Goal: Contribute content

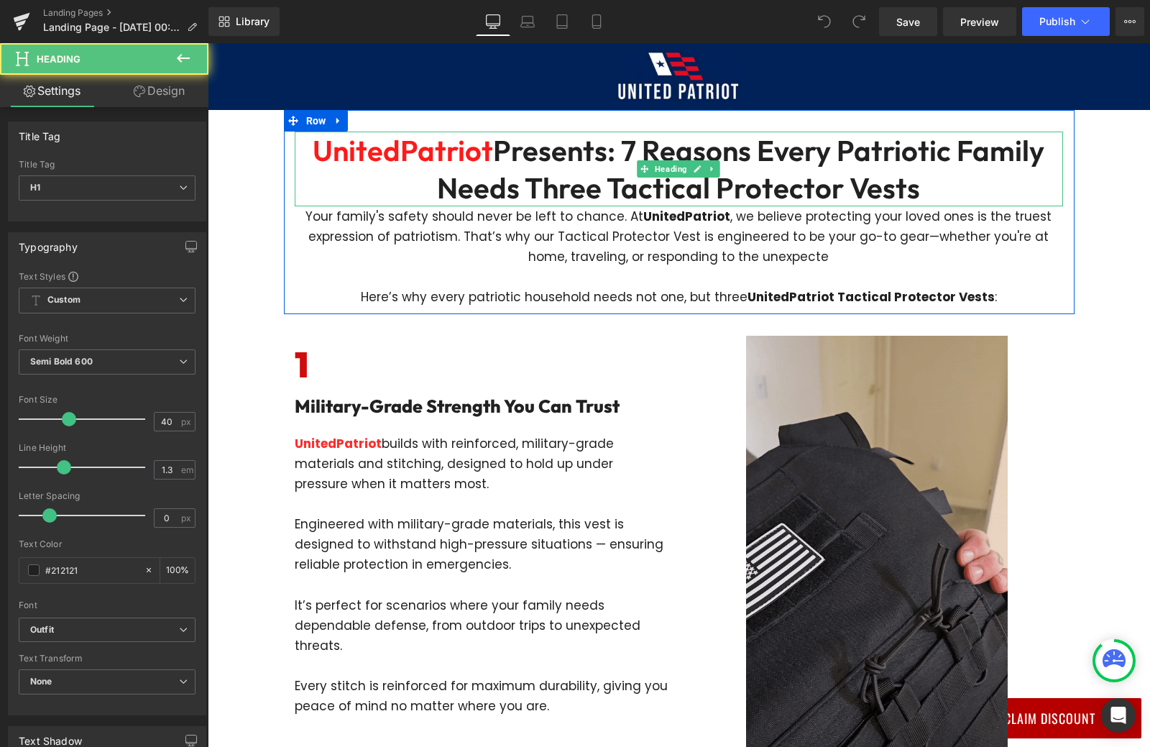
click at [594, 162] on h1 "UnitedPatriot Presents: 7 Reasons Every Patriotic Family Needs Three Tactical P…" at bounding box center [679, 169] width 769 height 75
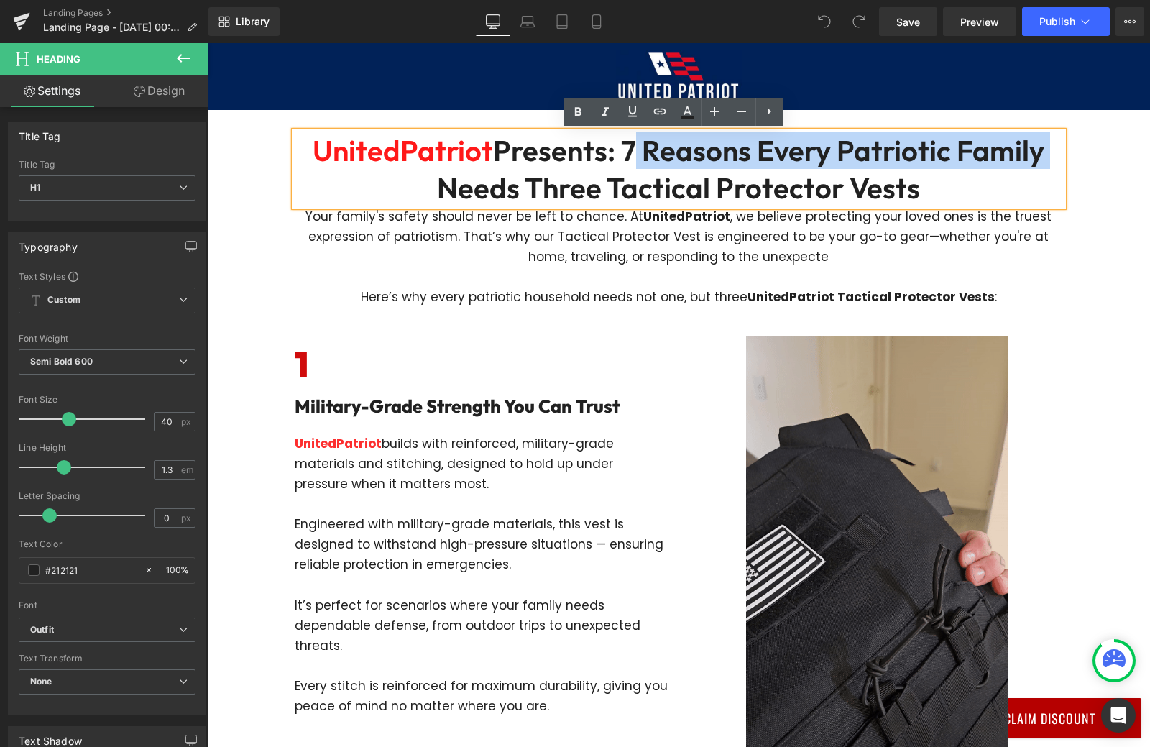
copy h1 "7 Reasons Every Patriotic Family"
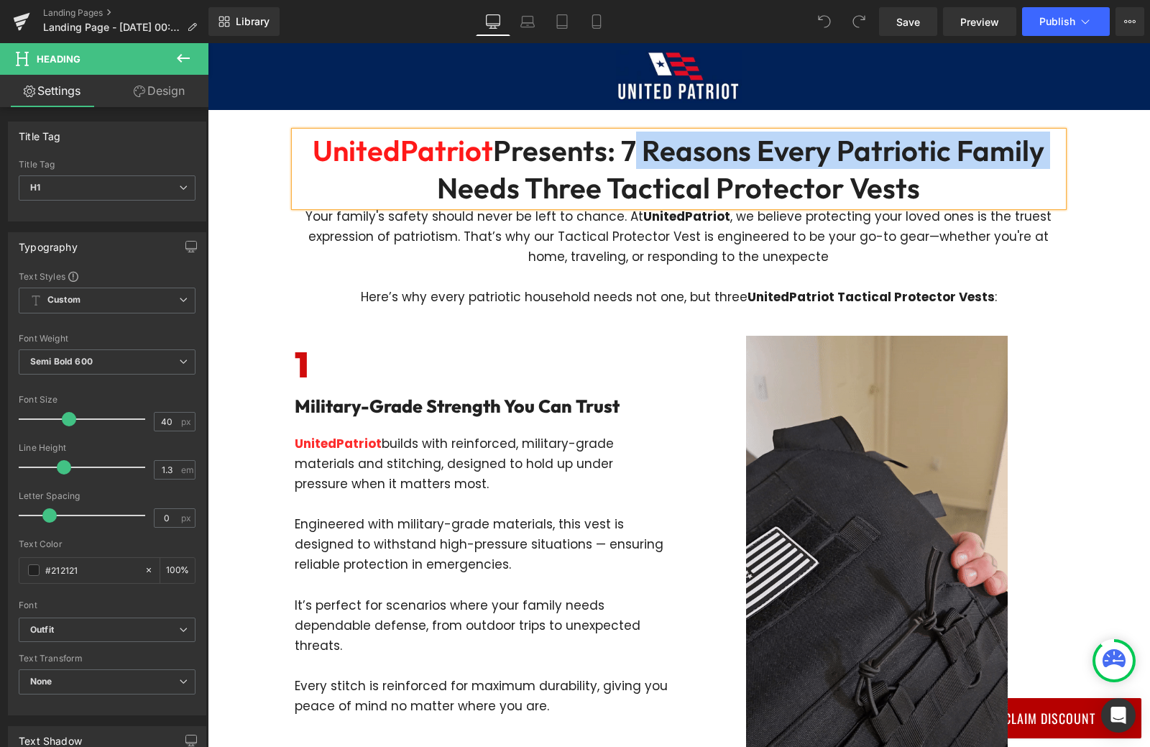
drag, startPoint x: 619, startPoint y: 148, endPoint x: 1045, endPoint y: 146, distance: 426.3
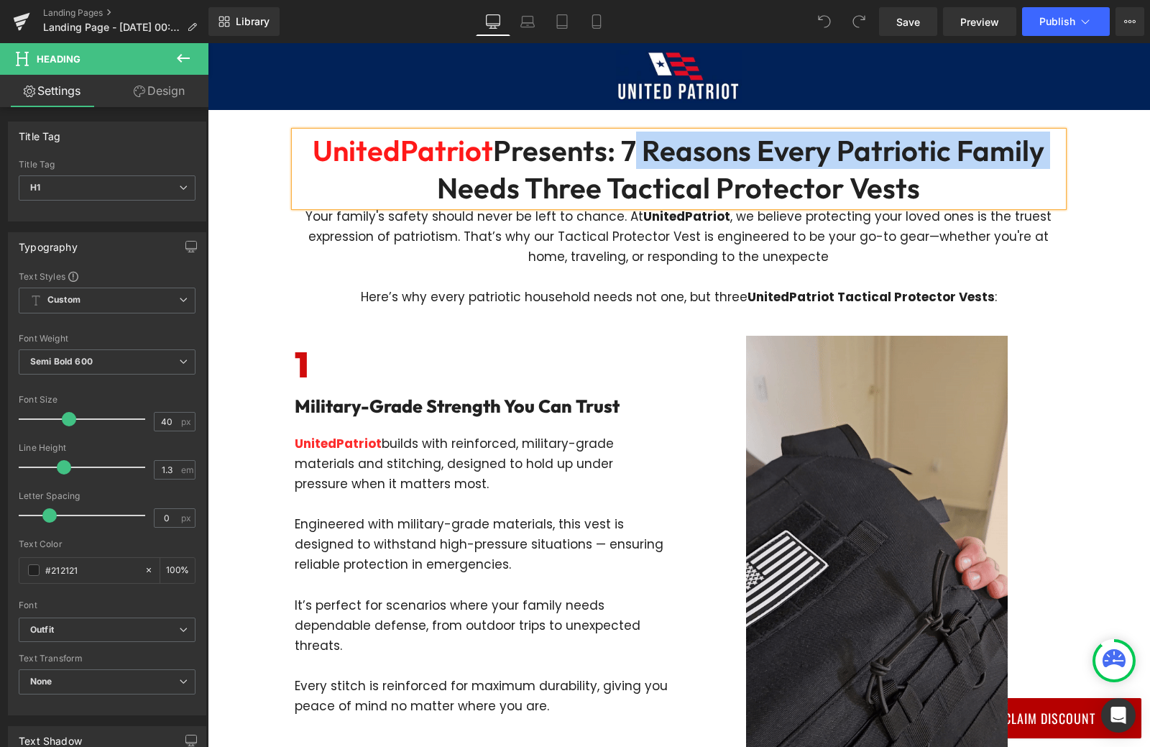
click at [1045, 146] on h1 "UnitedPatriot Presents: 7 Reasons Every Patriotic Family Needs Three Tactical P…" at bounding box center [679, 169] width 769 height 75
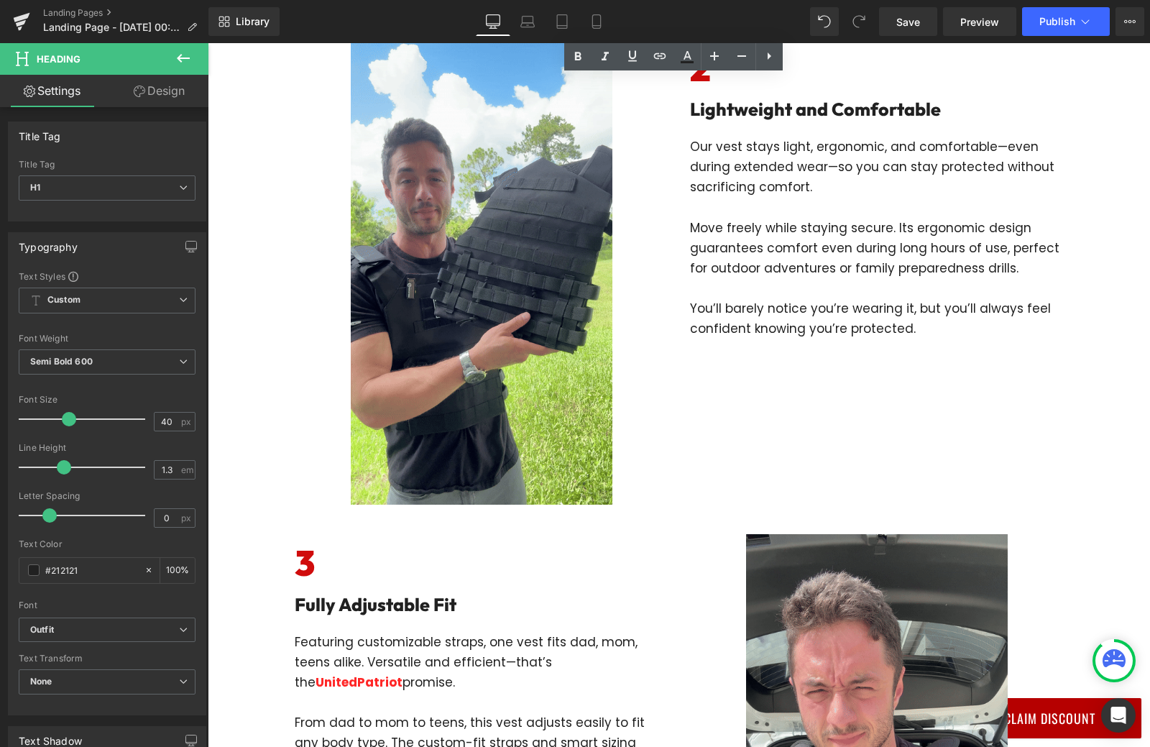
scroll to position [431, 0]
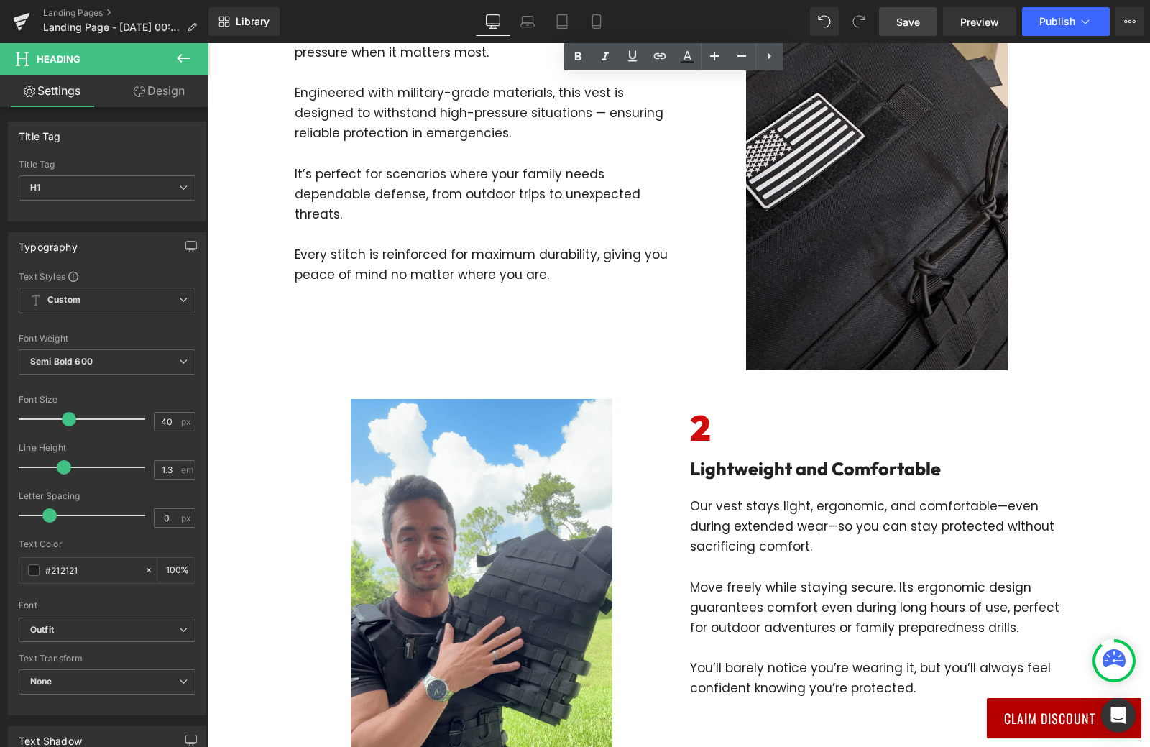
click at [922, 21] on link "Save" at bounding box center [908, 21] width 58 height 29
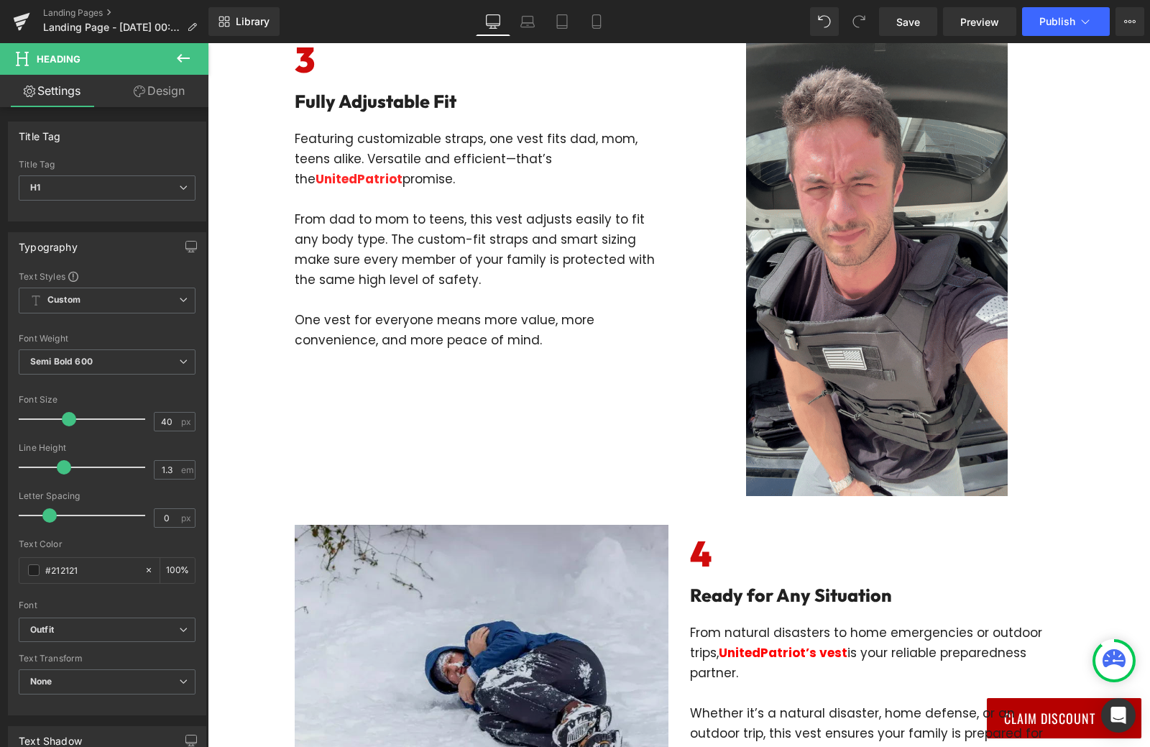
scroll to position [1582, 0]
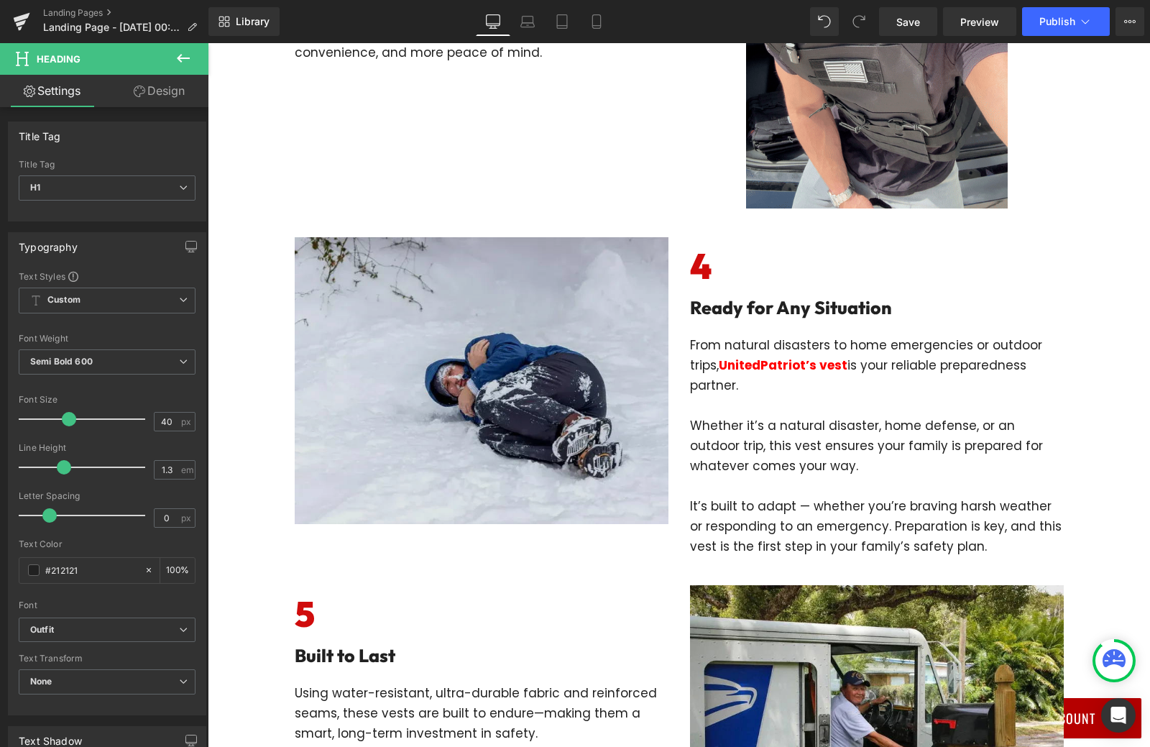
click at [495, 428] on img at bounding box center [482, 380] width 374 height 287
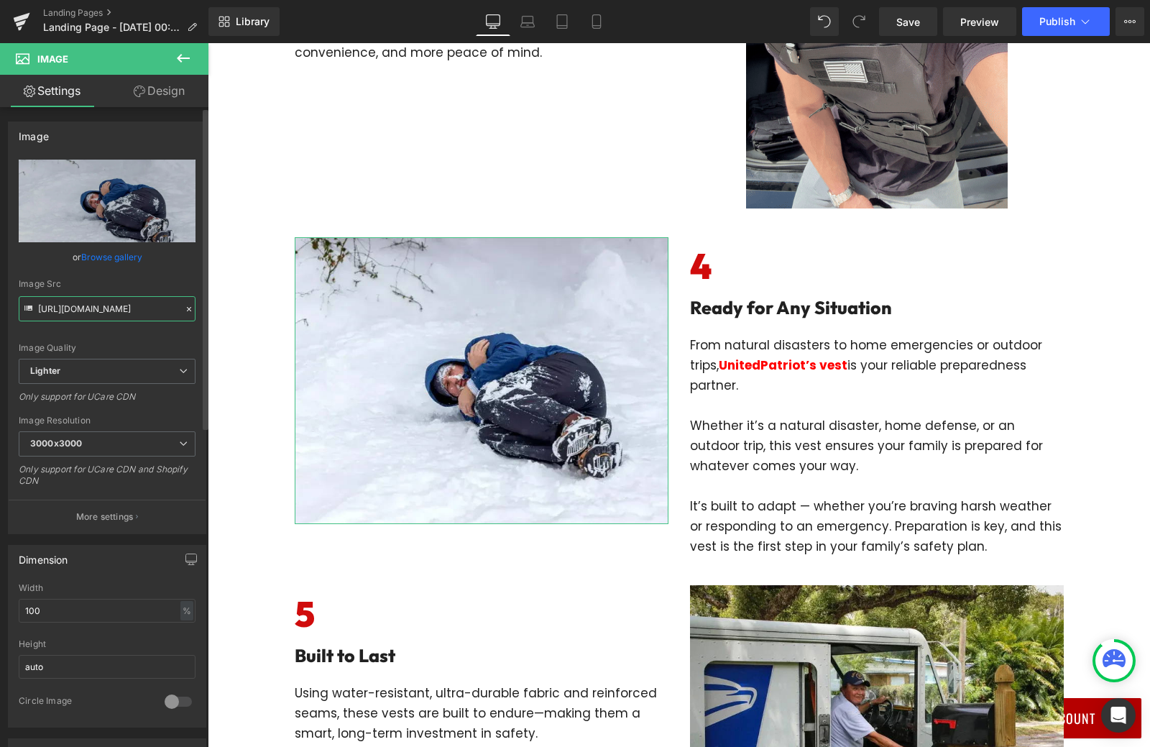
click at [132, 313] on input "https://ucarecdn.com/eff41039-c187-4a59-99a9-884886f1b029/-/format/auto/-/previ…" at bounding box center [107, 308] width 177 height 25
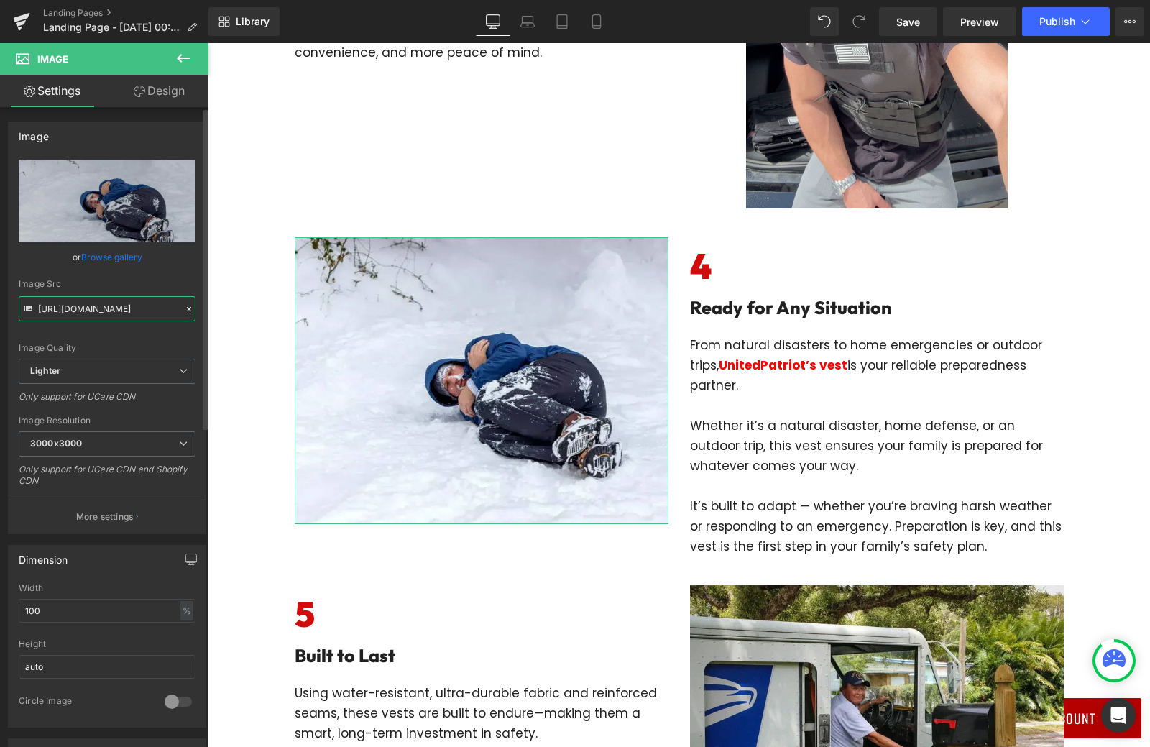
paste input "text"
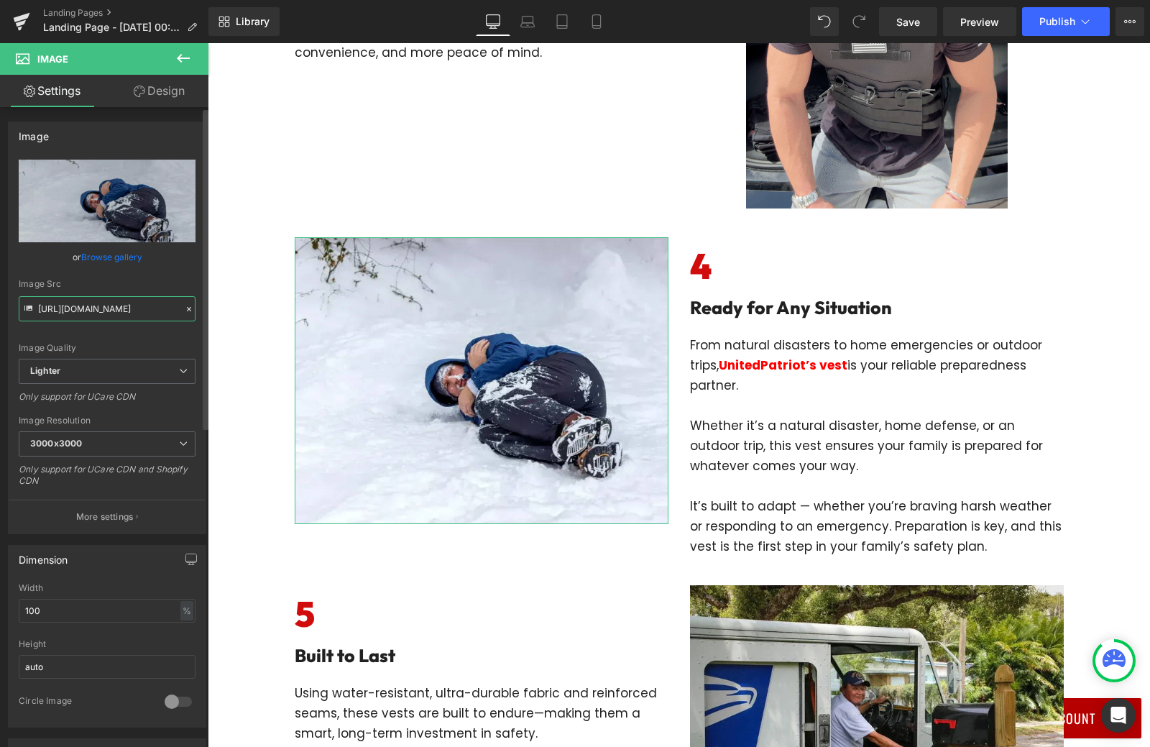
type input "https://ucarecdn.com/eff41039-c187-4a59-99a9-884886f1b029/-/format/auto/-/previ…"
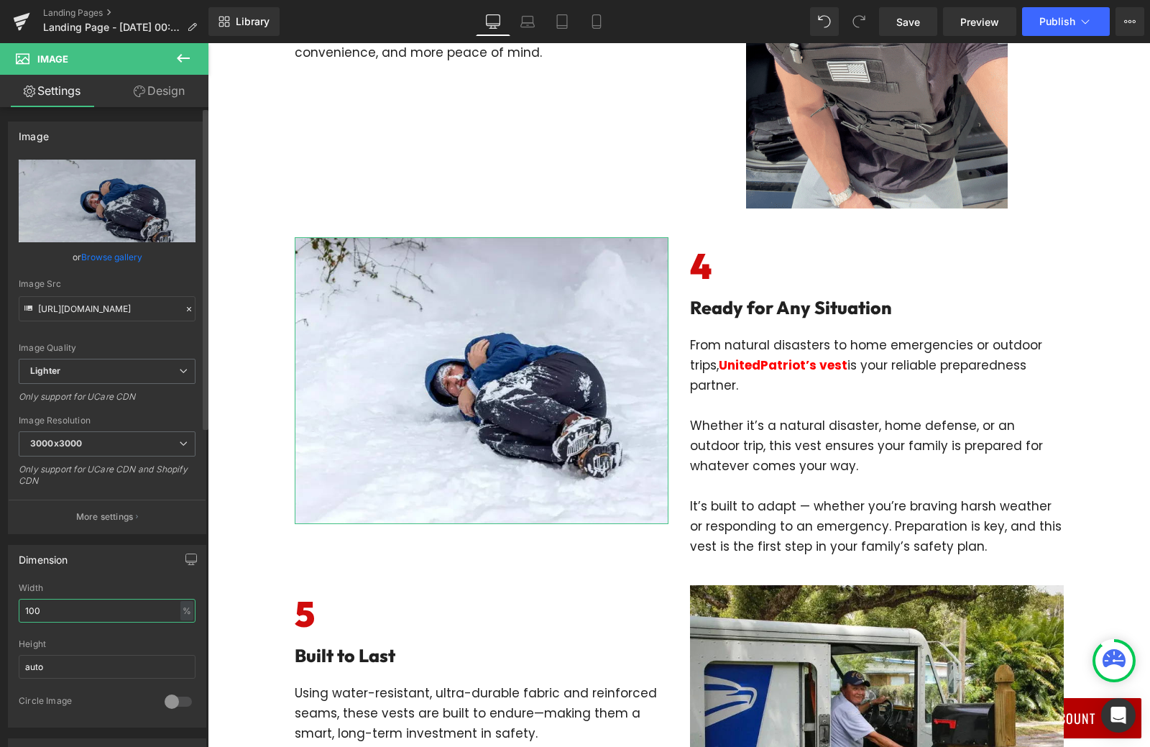
scroll to position [0, 0]
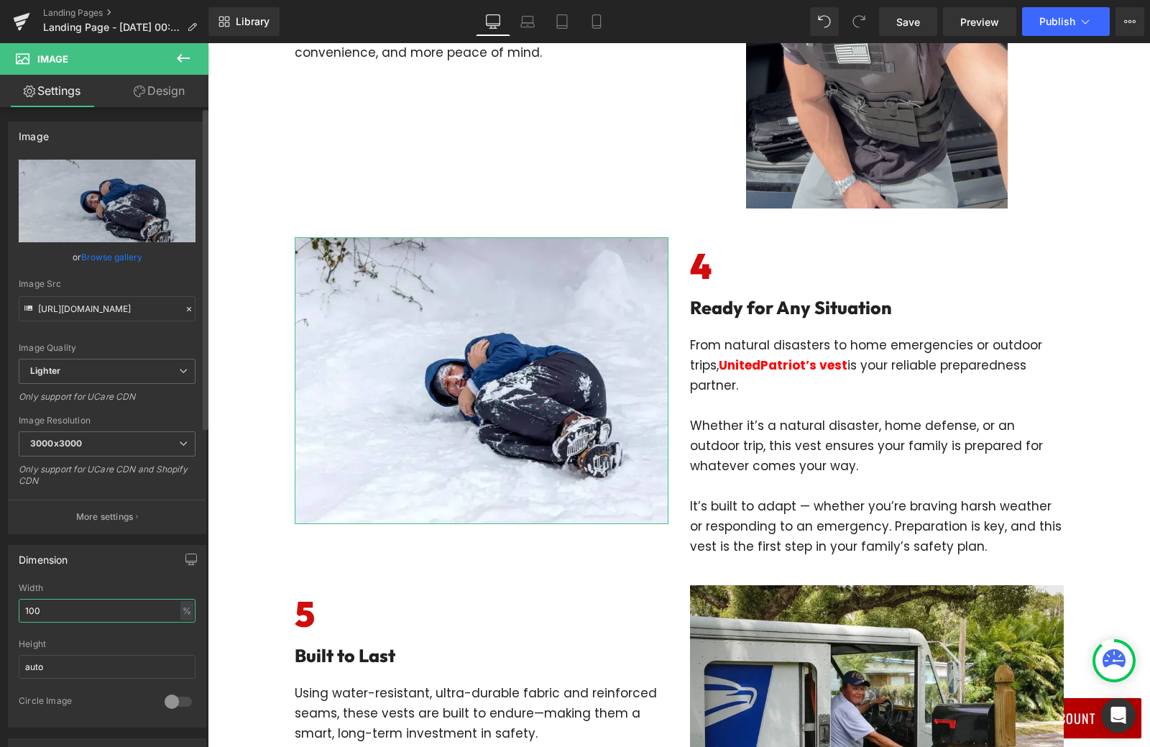
click at [77, 618] on input "100" at bounding box center [107, 611] width 177 height 24
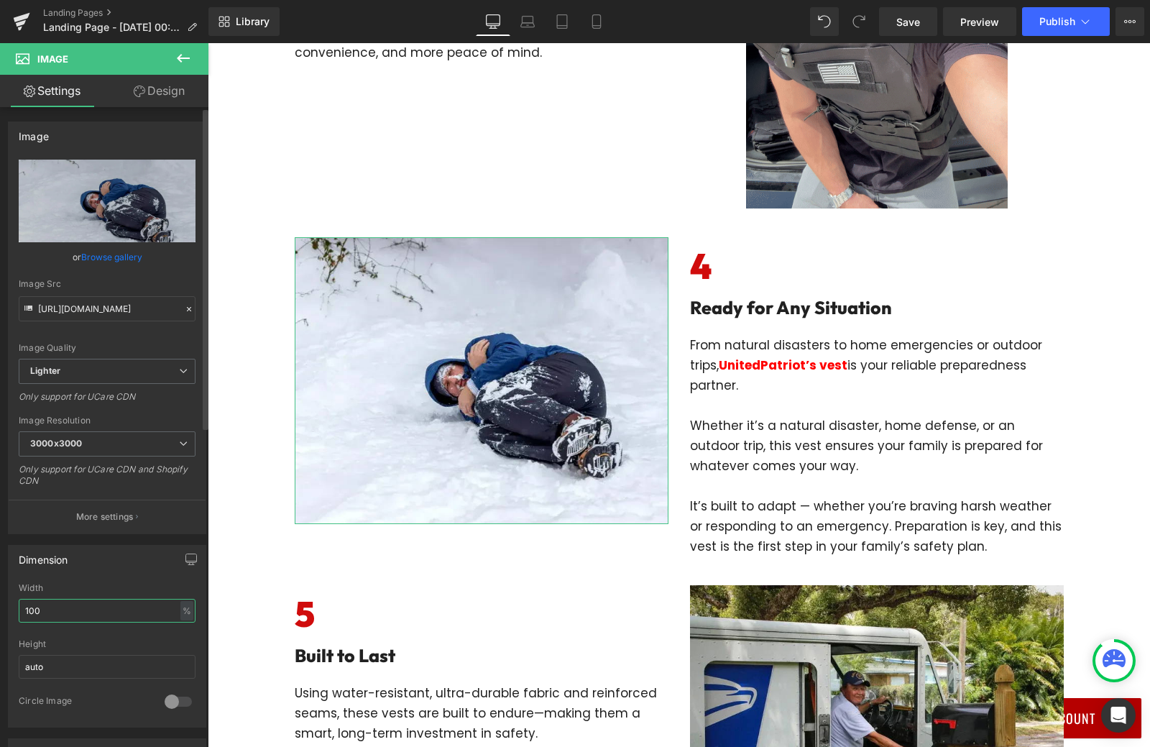
click at [77, 618] on input "100" at bounding box center [107, 611] width 177 height 24
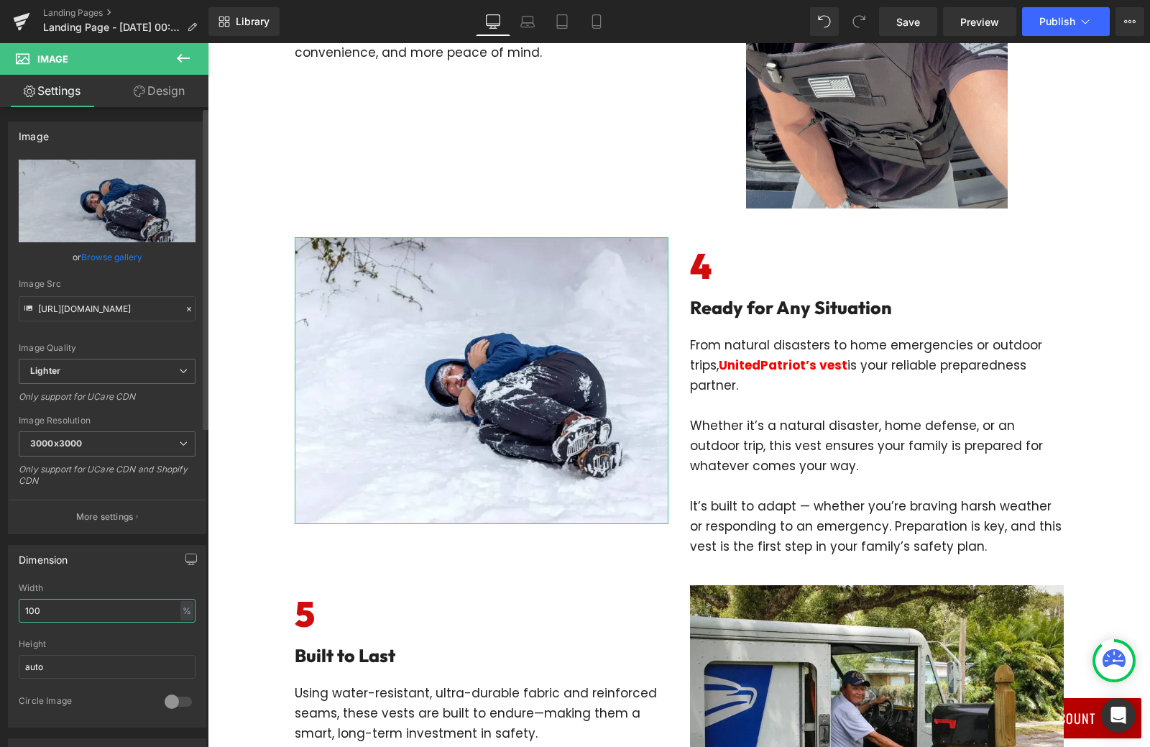
click at [77, 618] on input "100" at bounding box center [107, 611] width 177 height 24
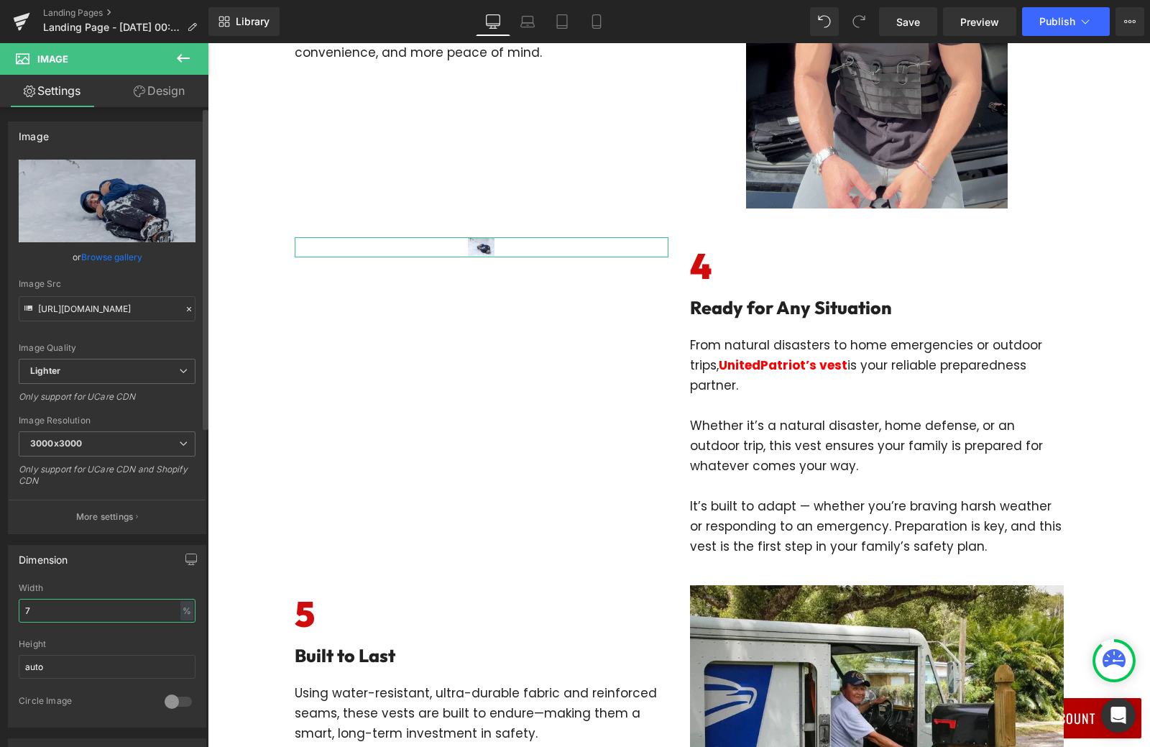
type input "70"
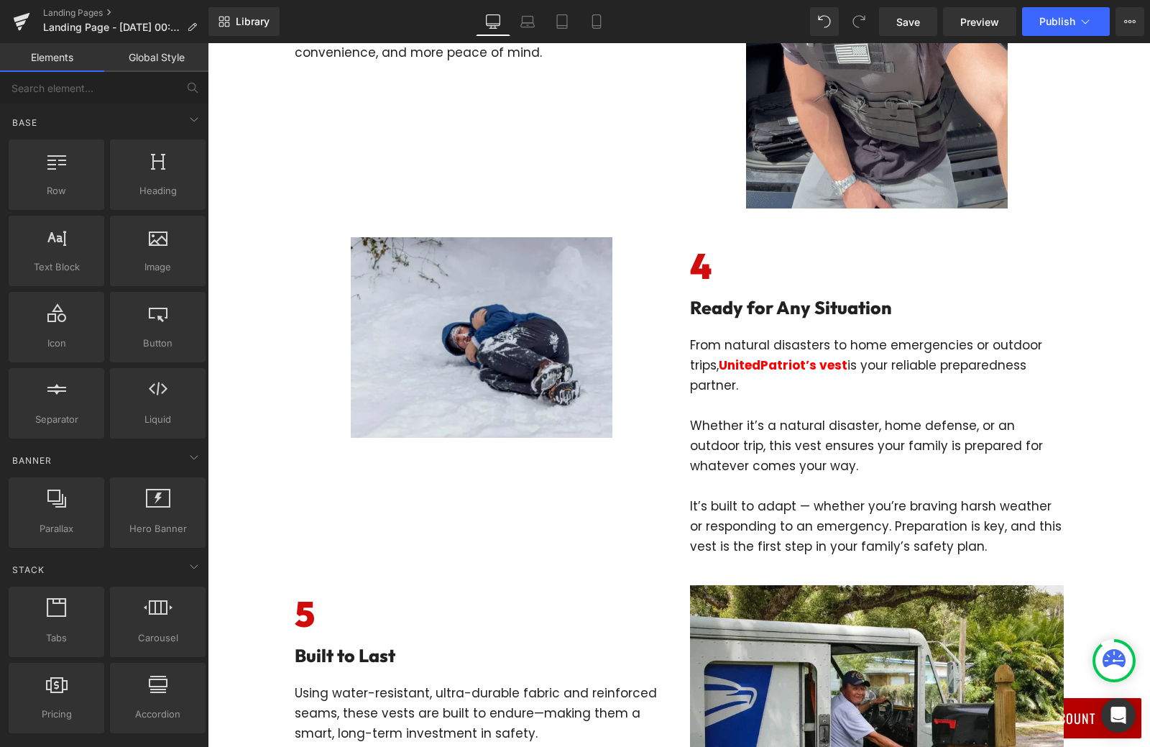
click at [410, 357] on img at bounding box center [482, 337] width 262 height 201
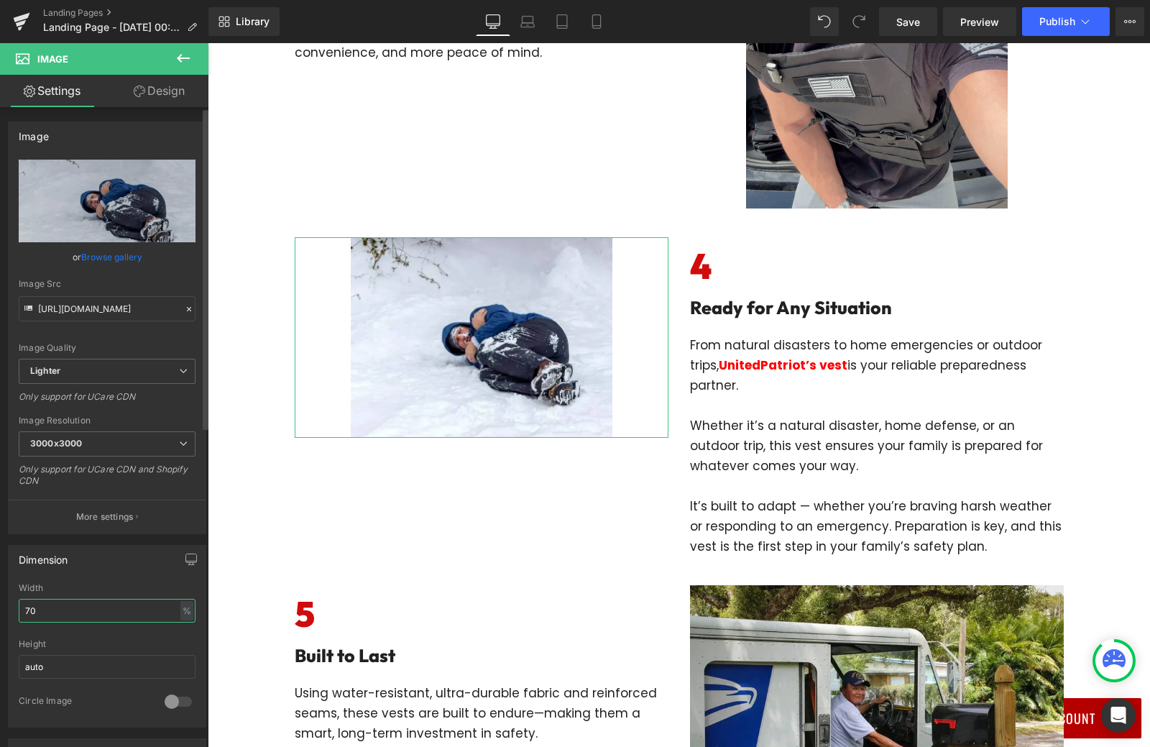
click at [51, 618] on input "70" at bounding box center [107, 611] width 177 height 24
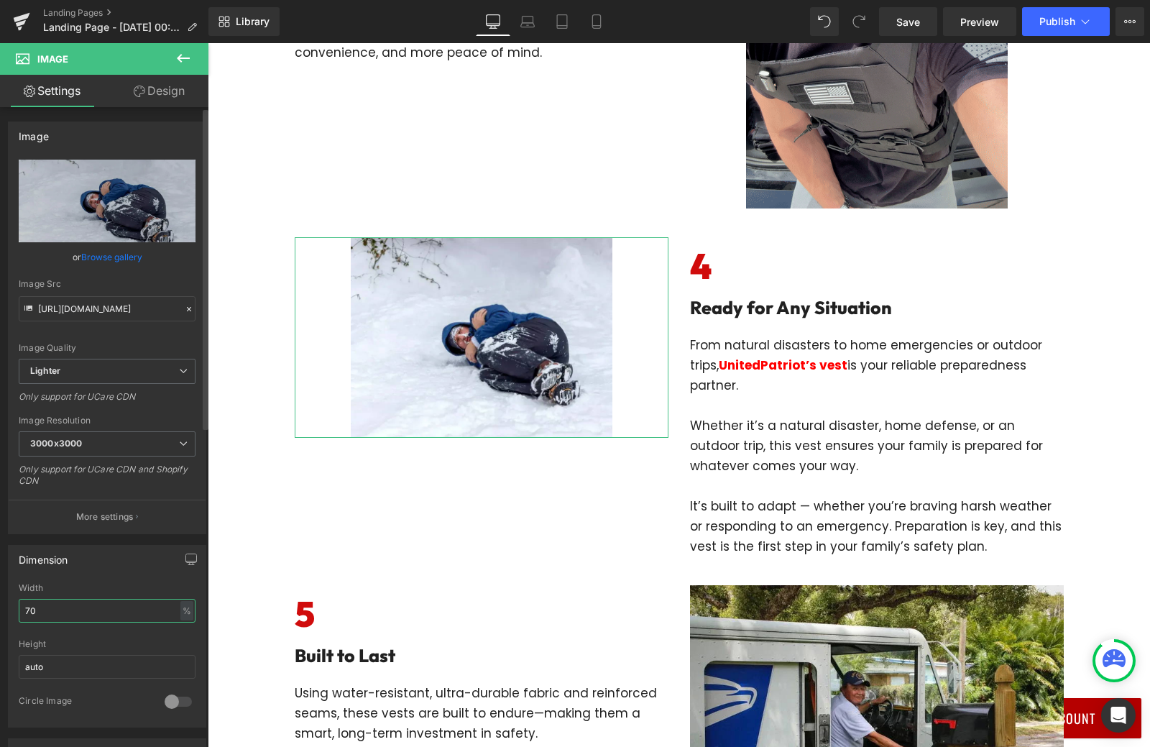
click at [51, 618] on input "70" at bounding box center [107, 611] width 177 height 24
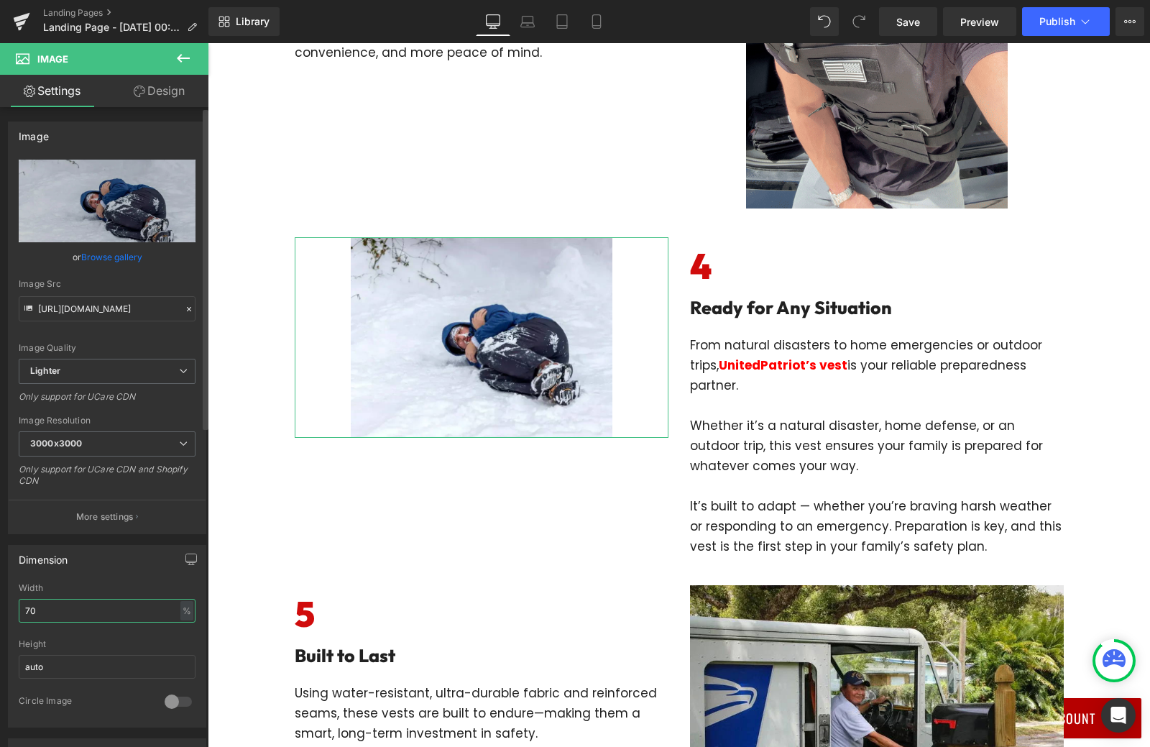
click at [51, 618] on input "70" at bounding box center [107, 611] width 177 height 24
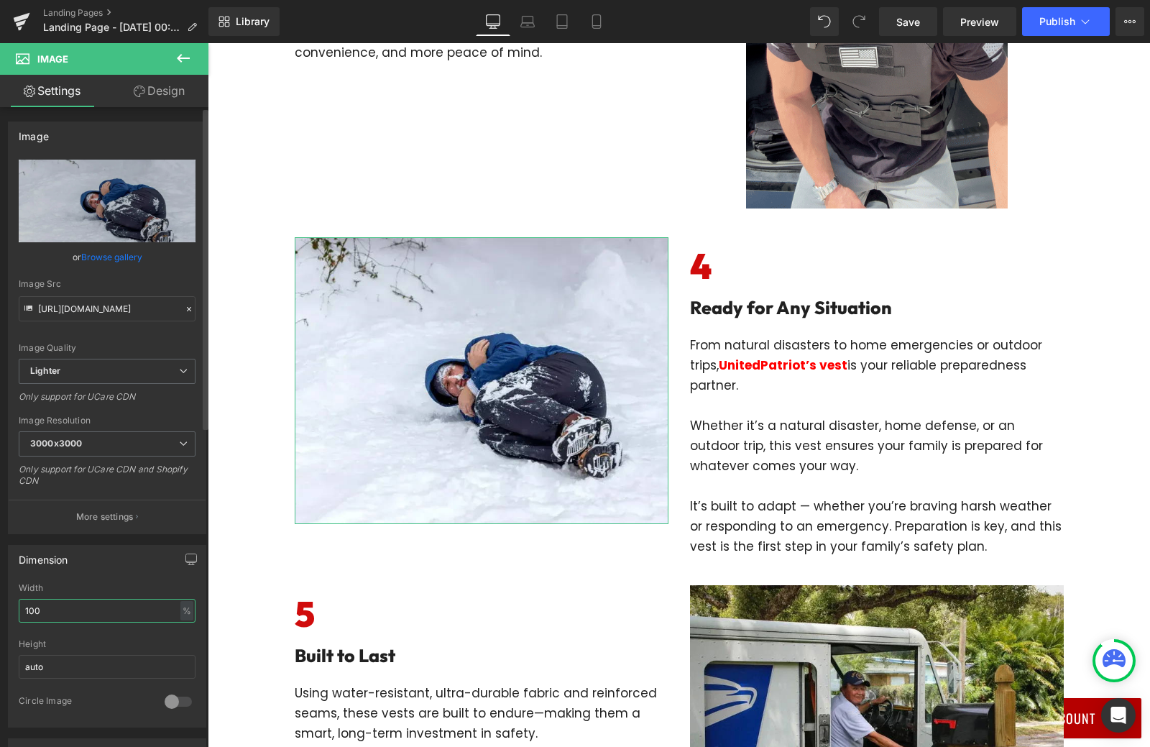
type input "100"
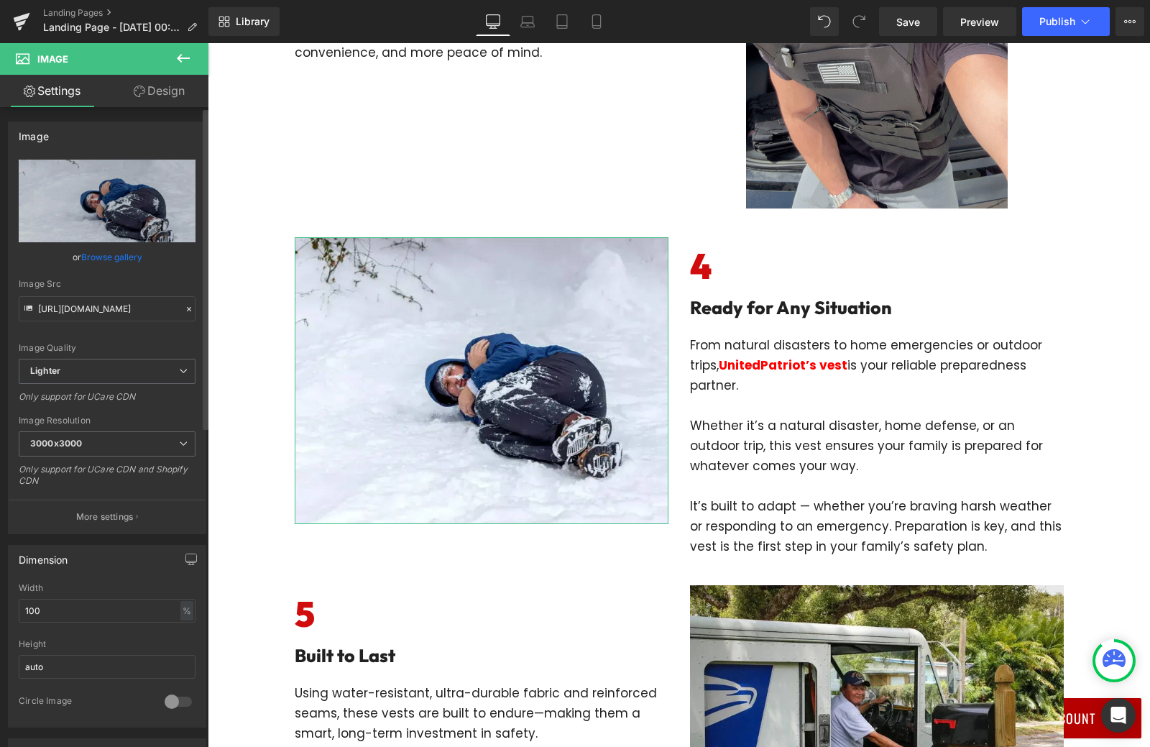
click at [196, 577] on div "Dimension 100% Width 100 % % px auto Height auto 0 Circle Image" at bounding box center [107, 636] width 198 height 183
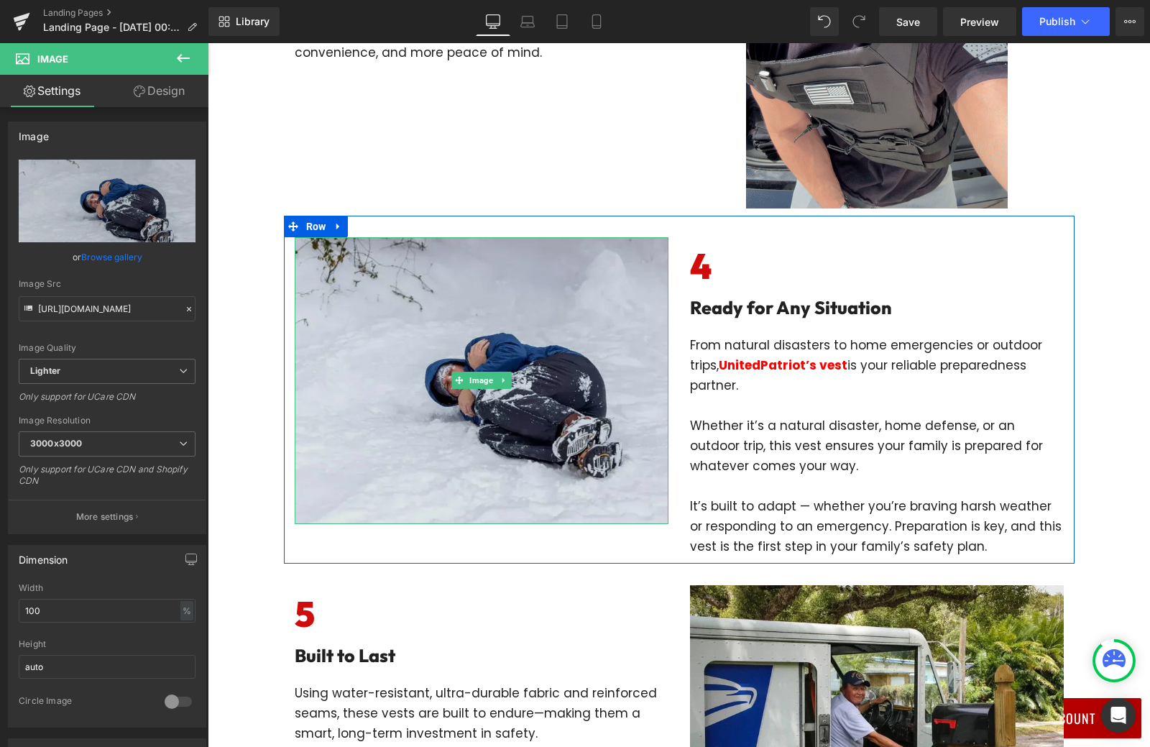
click at [395, 457] on img at bounding box center [482, 380] width 374 height 287
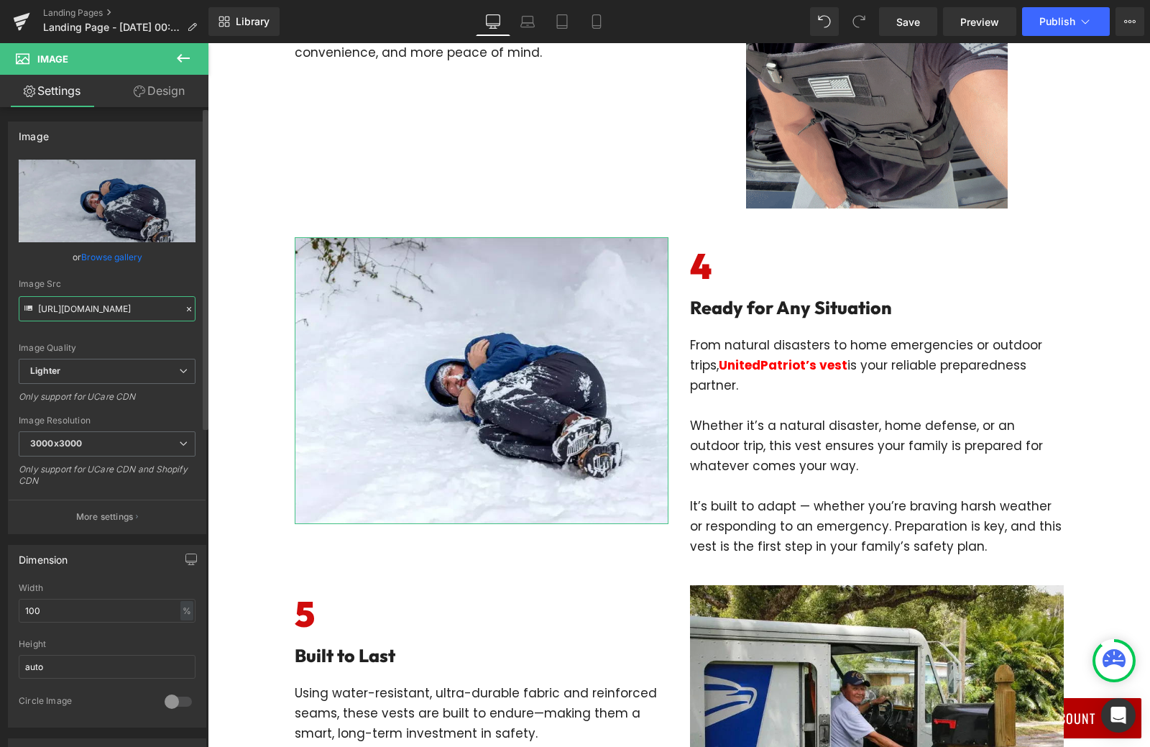
click at [137, 311] on input "https://ucarecdn.com/eff41039-c187-4a59-99a9-884886f1b029/-/format/auto/-/previ…" at bounding box center [107, 308] width 177 height 25
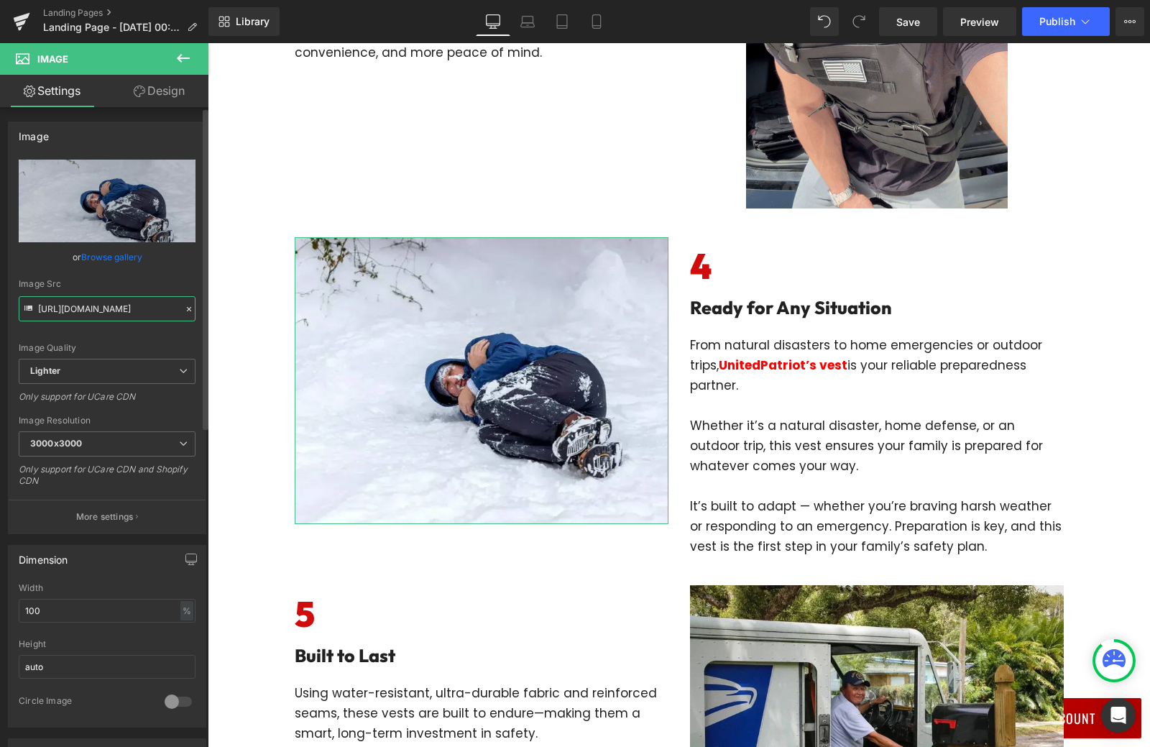
click at [137, 311] on input "https://ucarecdn.com/eff41039-c187-4a59-99a9-884886f1b029/-/format/auto/-/previ…" at bounding box center [107, 308] width 177 height 25
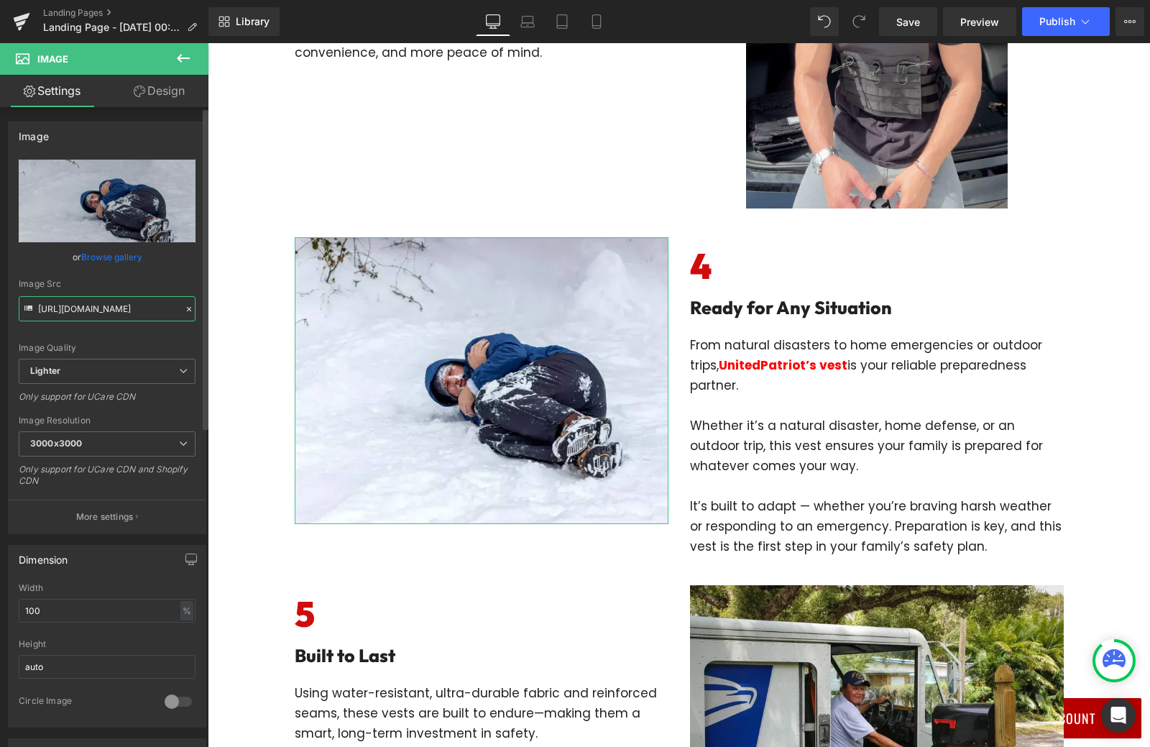
click at [137, 311] on input "https://ucarecdn.com/eff41039-c187-4a59-99a9-884886f1b029/-/format/auto/-/previ…" at bounding box center [107, 308] width 177 height 25
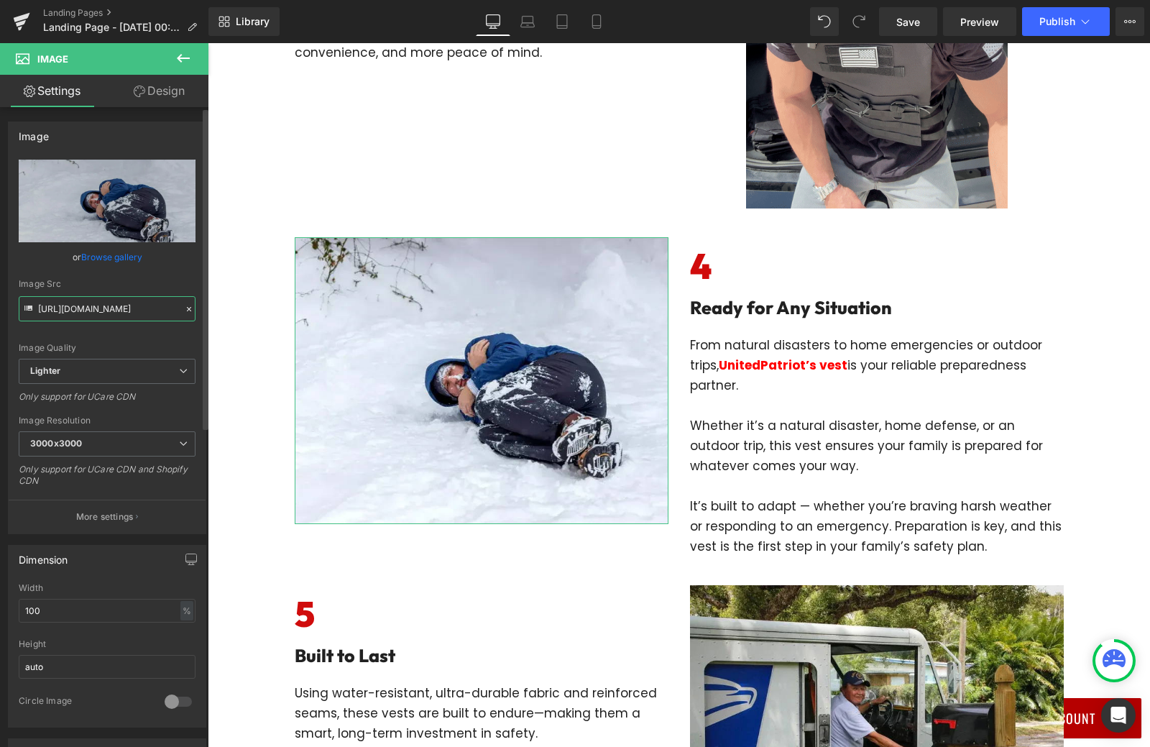
paste input "cdn.shopify.com/s/files/1/0535/1587/8550/files/C1889-ezgif.com-video-to-gif-con…"
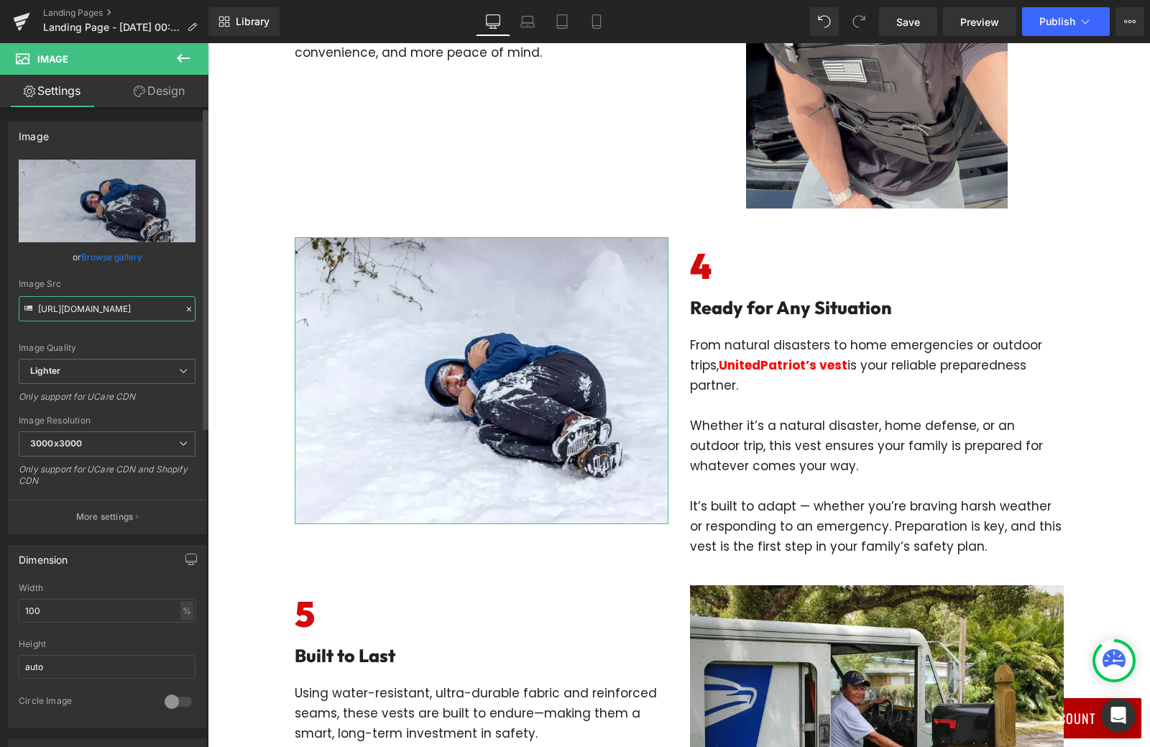
type input "https://cdn.shopify.com/s/files/1/0535/1587/8550/files/C1889-ezgif.com-video-to…"
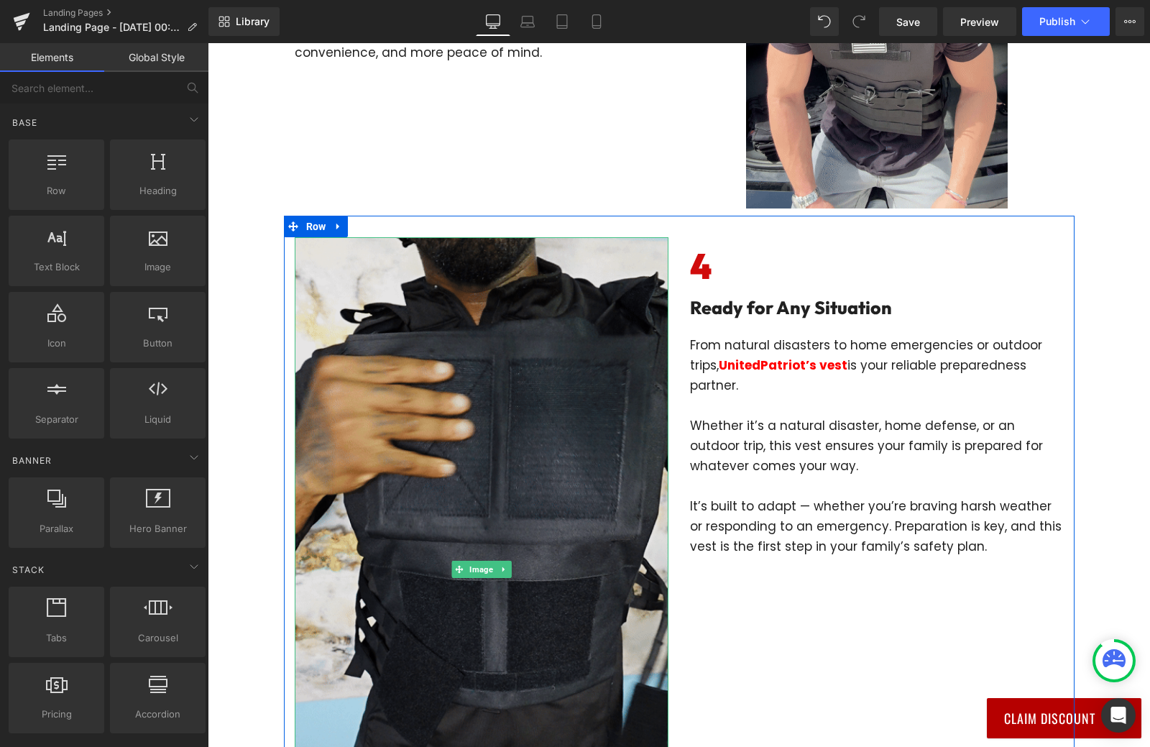
scroll to position [1797, 0]
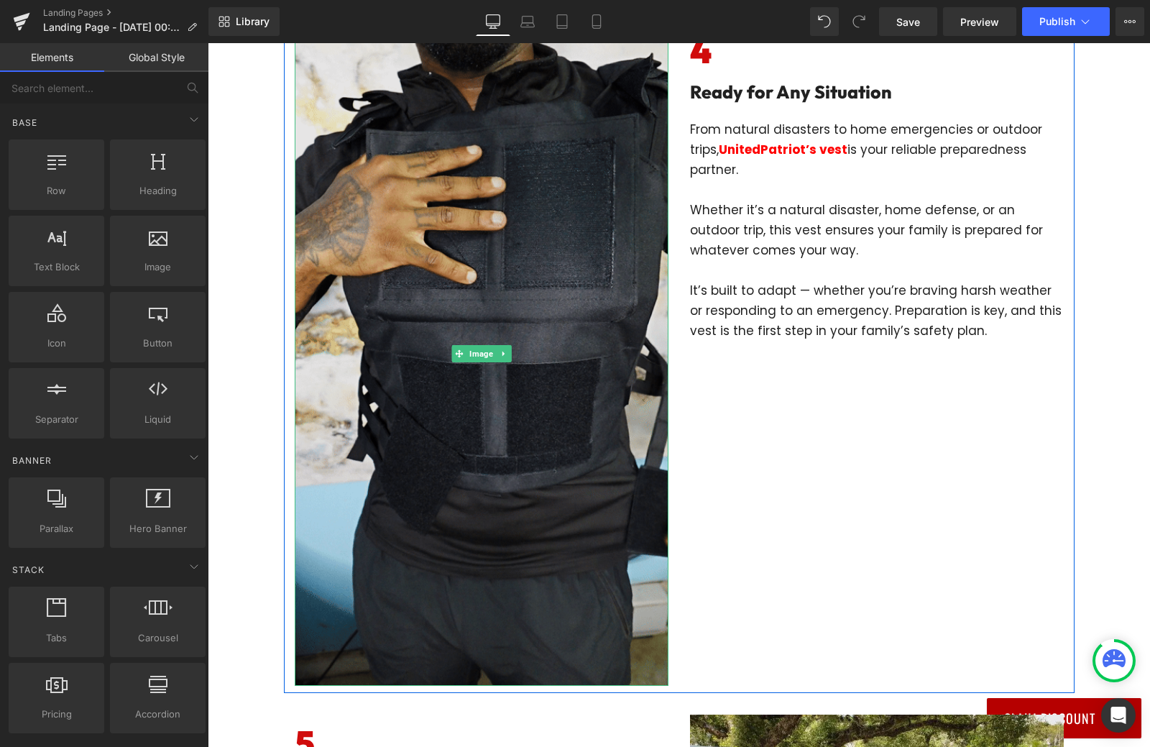
click at [460, 378] on img at bounding box center [482, 354] width 374 height 665
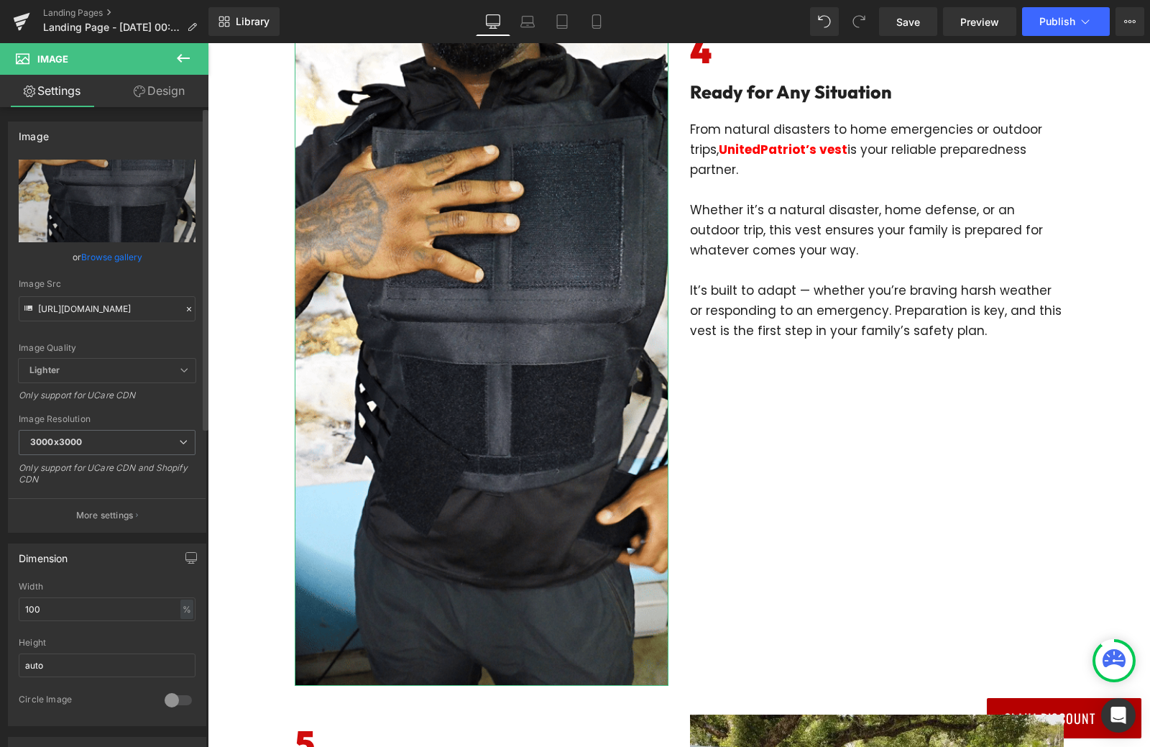
click at [72, 594] on div "Width 100 % % px" at bounding box center [107, 610] width 177 height 56
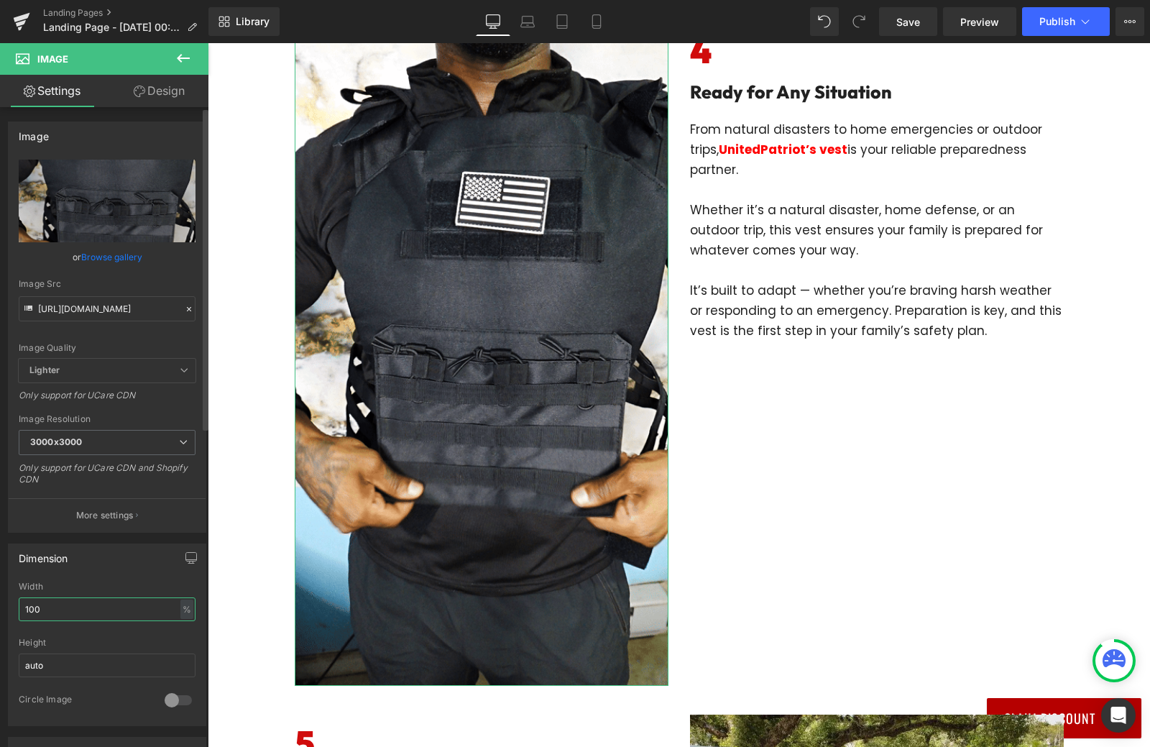
click at [69, 605] on input "100" at bounding box center [107, 609] width 177 height 24
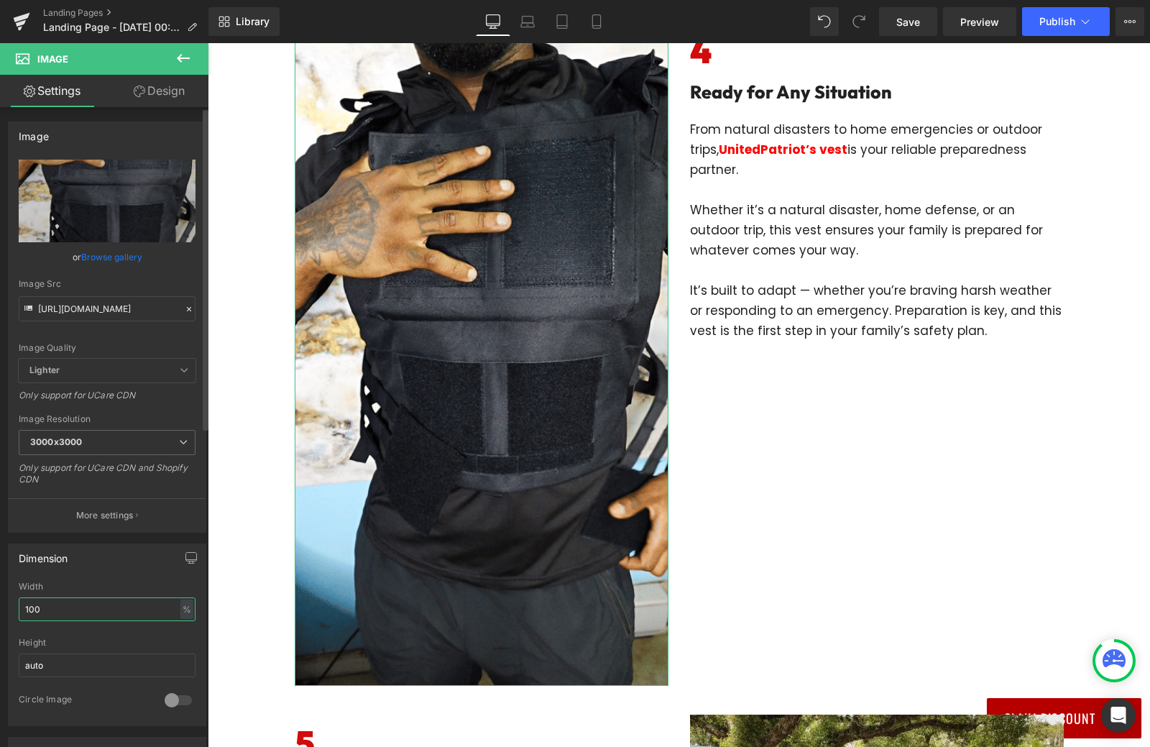
click at [69, 605] on input "100" at bounding box center [107, 609] width 177 height 24
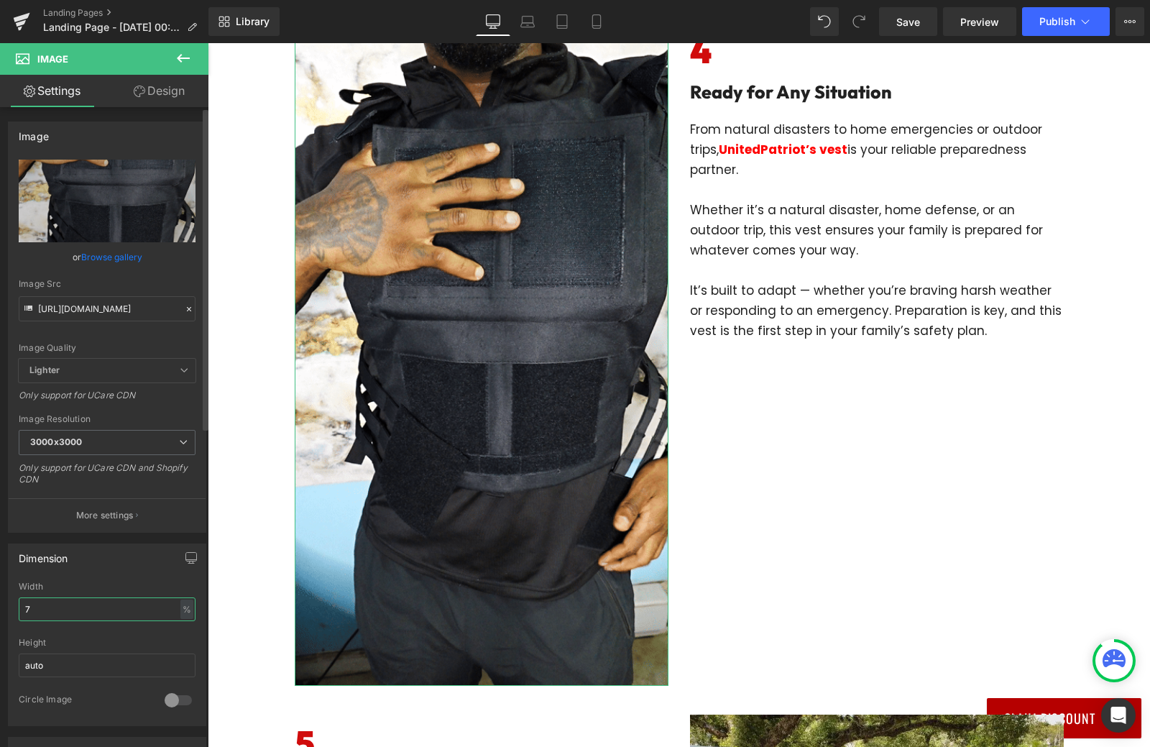
type input "70"
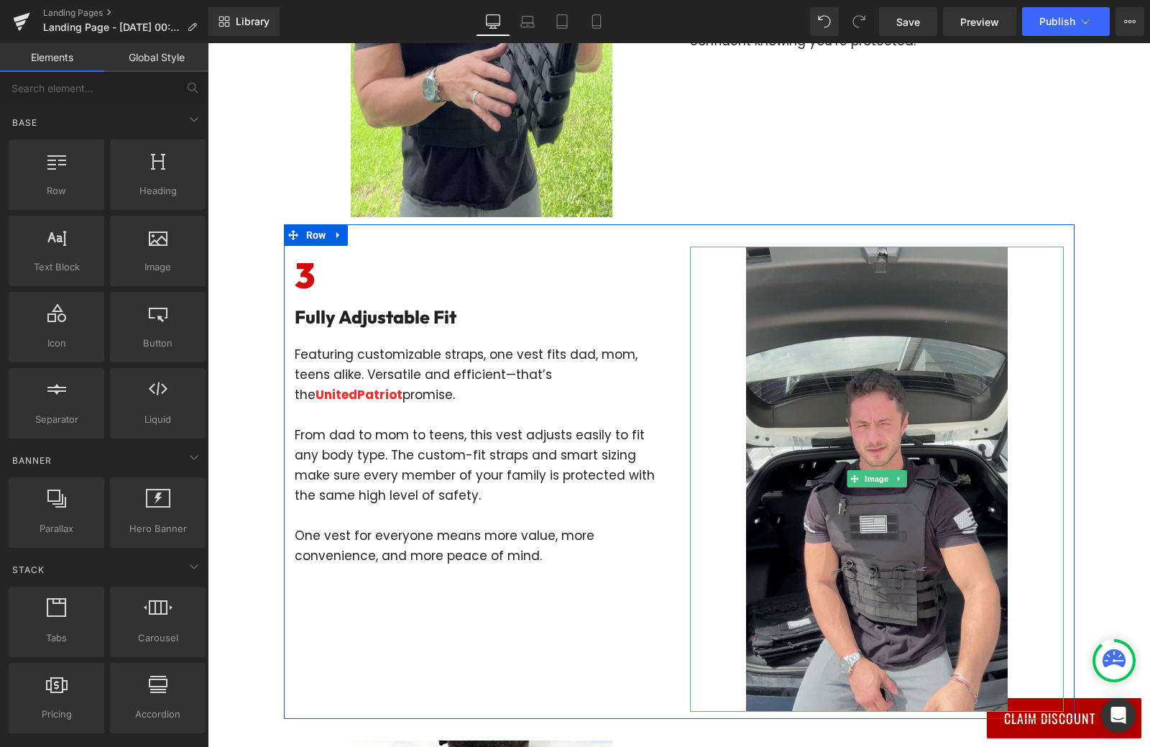
scroll to position [1510, 0]
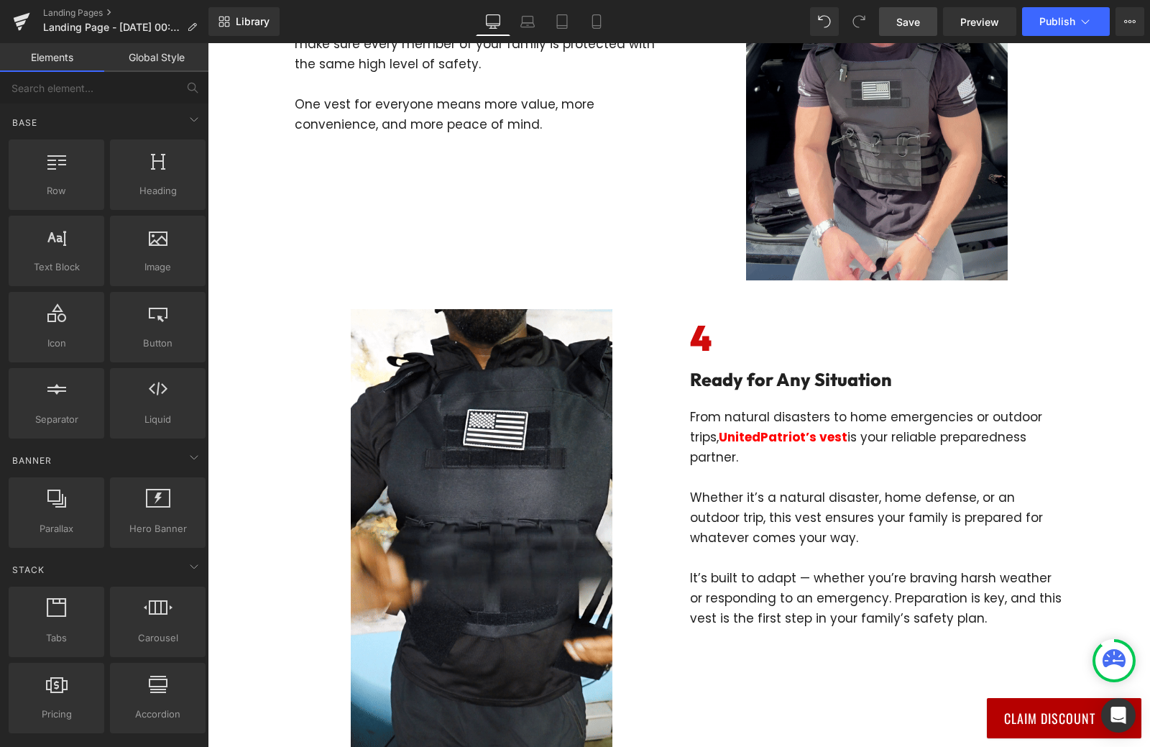
click at [914, 16] on span "Save" at bounding box center [908, 21] width 24 height 15
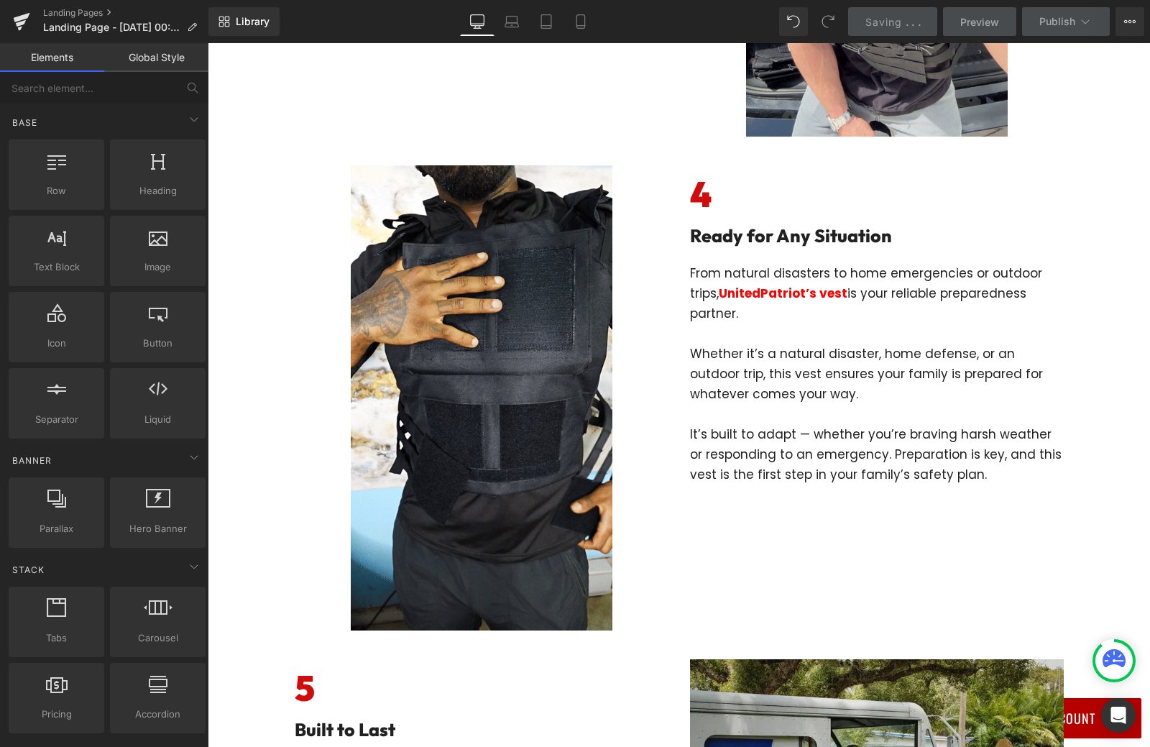
scroll to position [1941, 0]
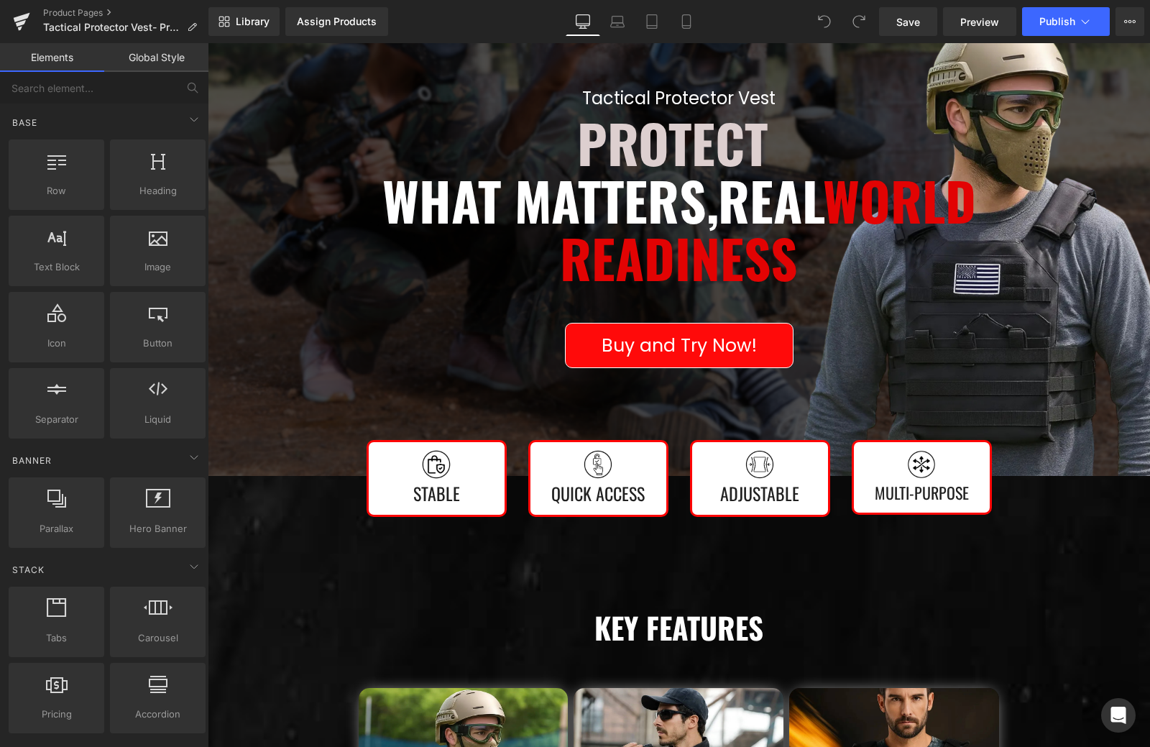
scroll to position [144, 0]
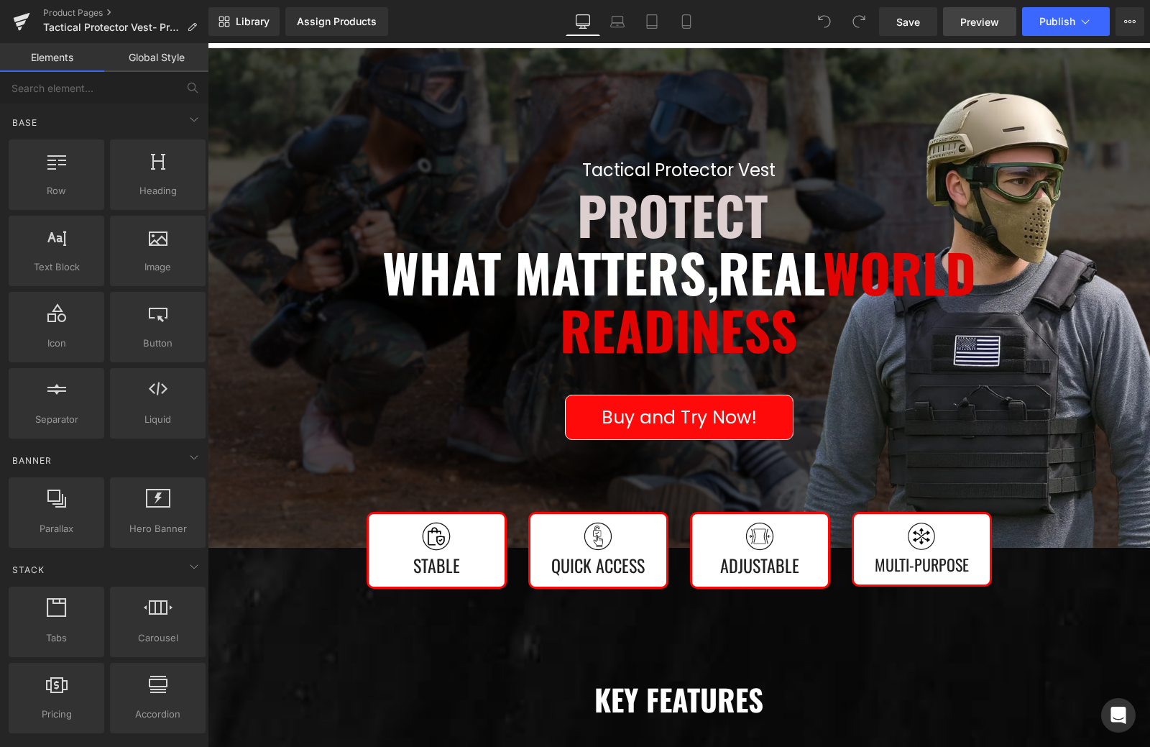
click at [988, 27] on span "Preview" at bounding box center [979, 21] width 39 height 15
